Goal: Task Accomplishment & Management: Manage account settings

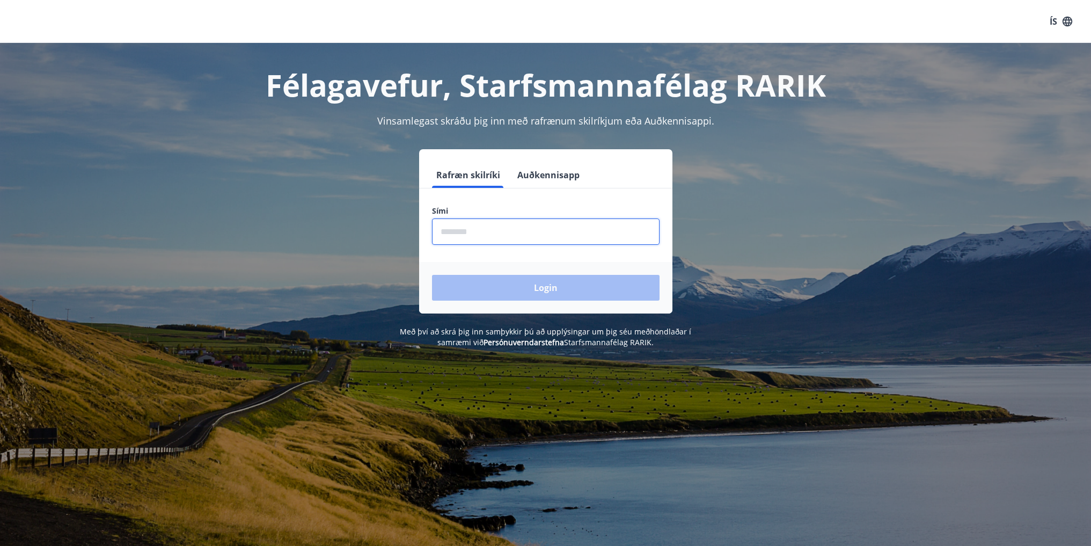
click at [485, 231] on input "phone" at bounding box center [545, 231] width 227 height 26
type input "********"
click at [531, 285] on button "Login" at bounding box center [545, 288] width 227 height 26
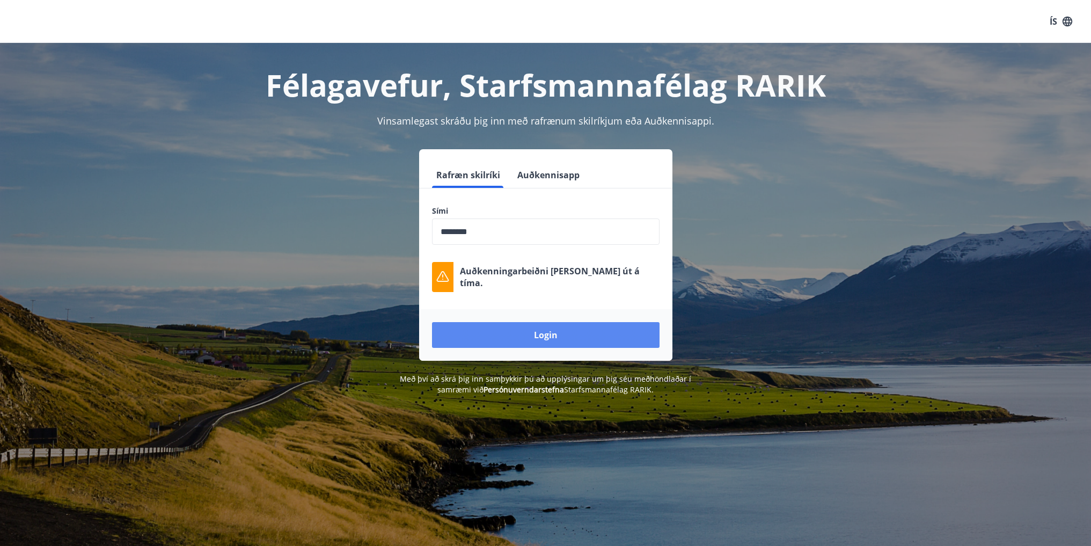
click at [515, 336] on button "Login" at bounding box center [545, 335] width 227 height 26
click at [549, 150] on div "Rafræn skilríki Auðkennisapp Sími ​ Auðkenningarbeiðni [PERSON_NAME] út á tíma.…" at bounding box center [545, 254] width 253 height 211
click at [545, 174] on button "Auðkennisapp" at bounding box center [548, 175] width 71 height 26
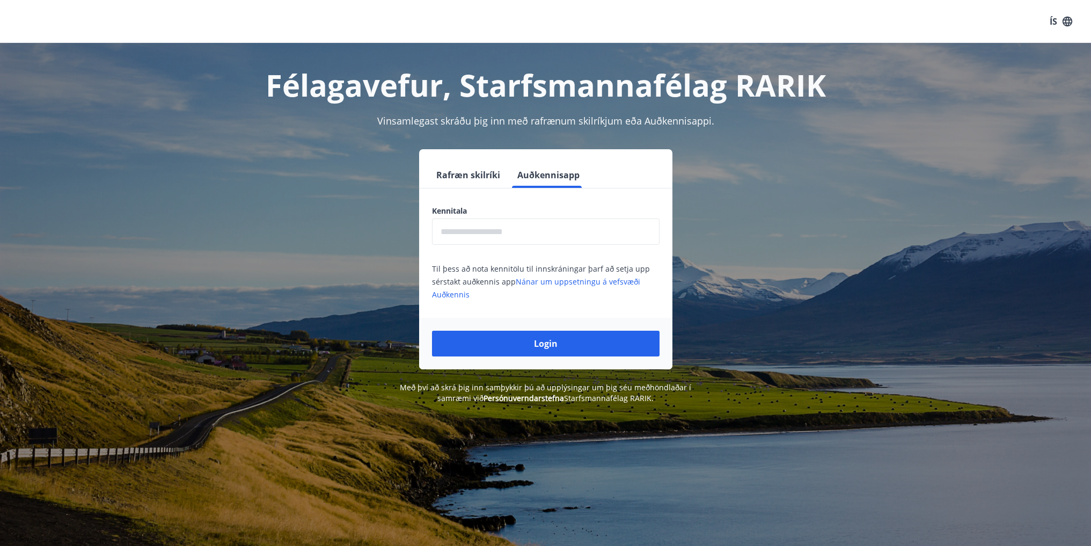
click at [481, 186] on button "Rafræn skilríki" at bounding box center [468, 175] width 72 height 26
